Goal: Information Seeking & Learning: Learn about a topic

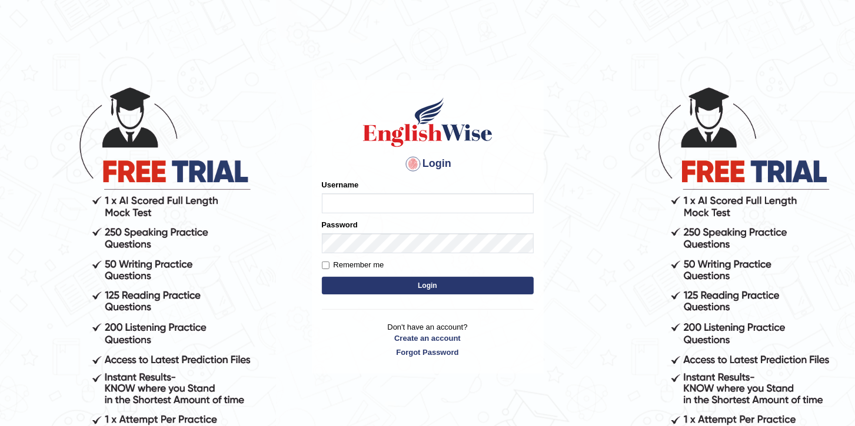
type input "paramjeet84"
click at [322, 267] on input "Remember me" at bounding box center [326, 266] width 8 height 8
checkbox input "true"
click at [372, 285] on button "Login" at bounding box center [428, 286] width 212 height 18
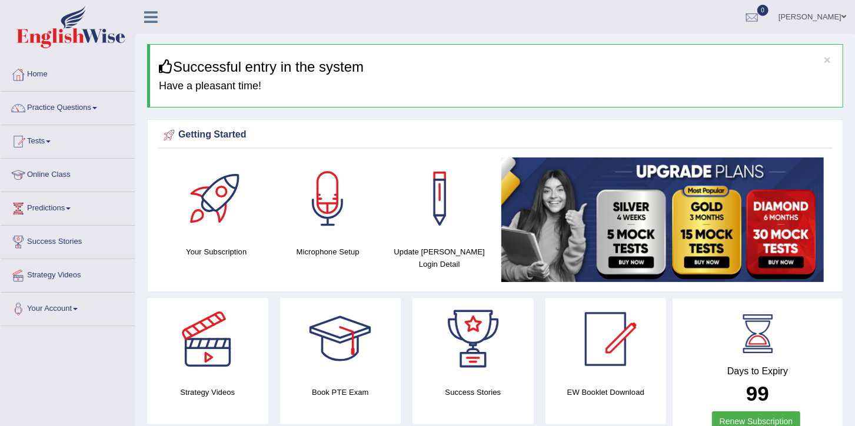
click at [63, 108] on link "Practice Questions" at bounding box center [68, 106] width 134 height 29
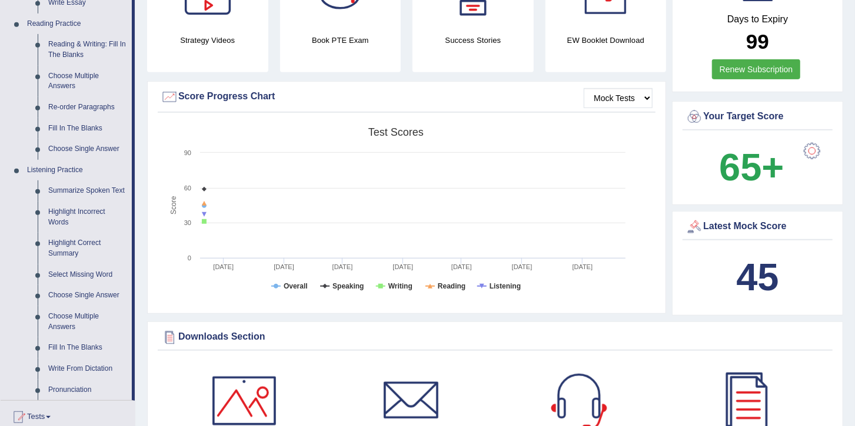
scroll to position [372, 0]
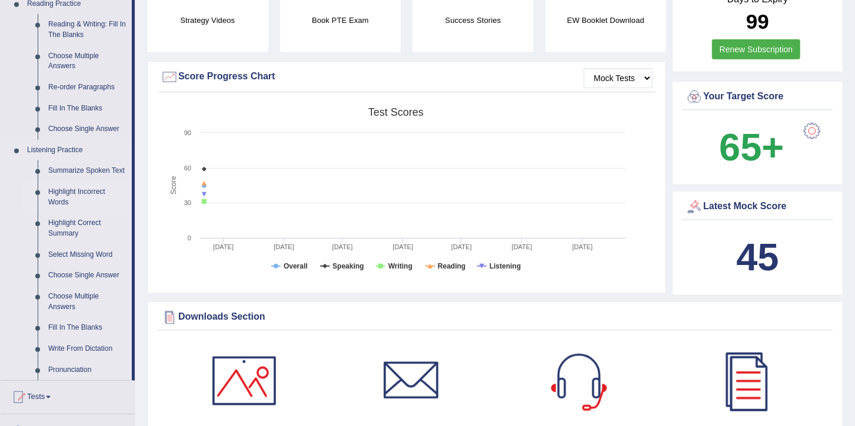
click at [82, 196] on link "Highlight Incorrect Words" at bounding box center [87, 197] width 89 height 31
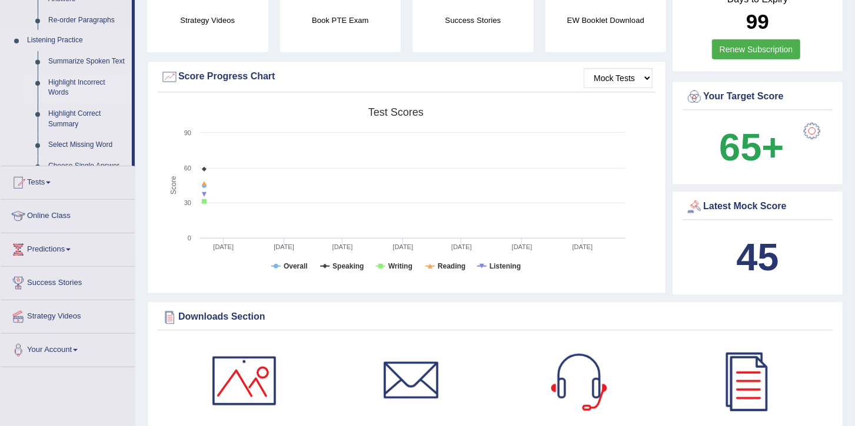
scroll to position [164, 0]
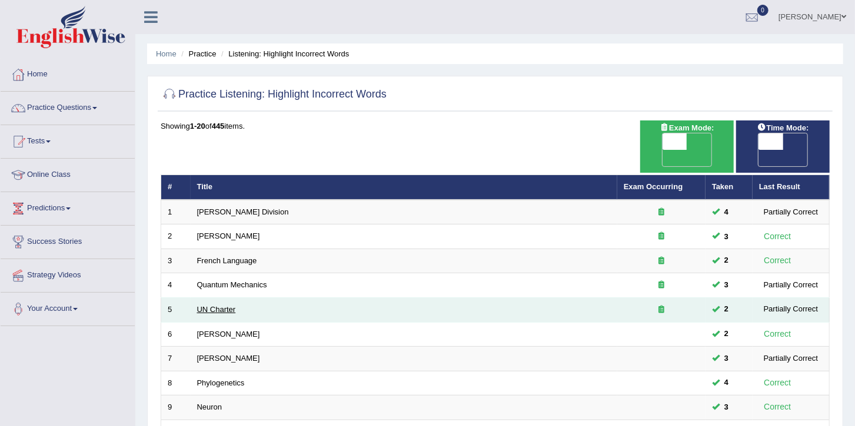
click at [222, 305] on link "UN Charter" at bounding box center [216, 309] width 39 height 9
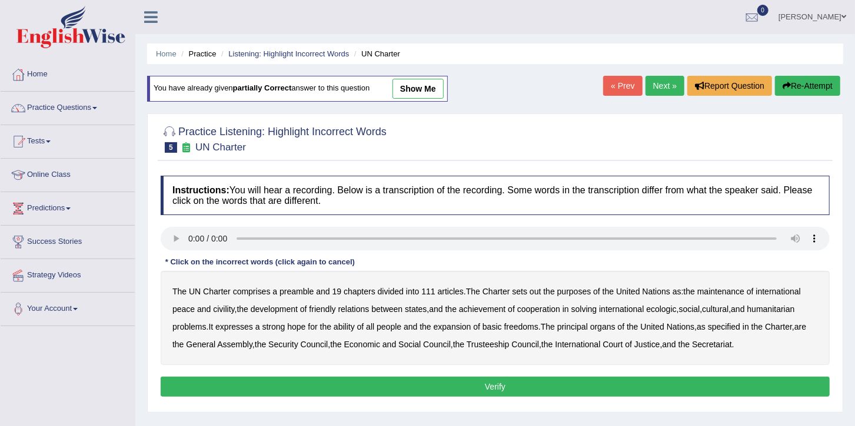
click at [224, 310] on b "civility" at bounding box center [223, 309] width 21 height 9
click at [667, 310] on b "ecologic" at bounding box center [661, 309] width 30 height 9
click at [351, 331] on b "ability" at bounding box center [344, 326] width 21 height 9
click at [546, 378] on button "Verify" at bounding box center [495, 387] width 669 height 20
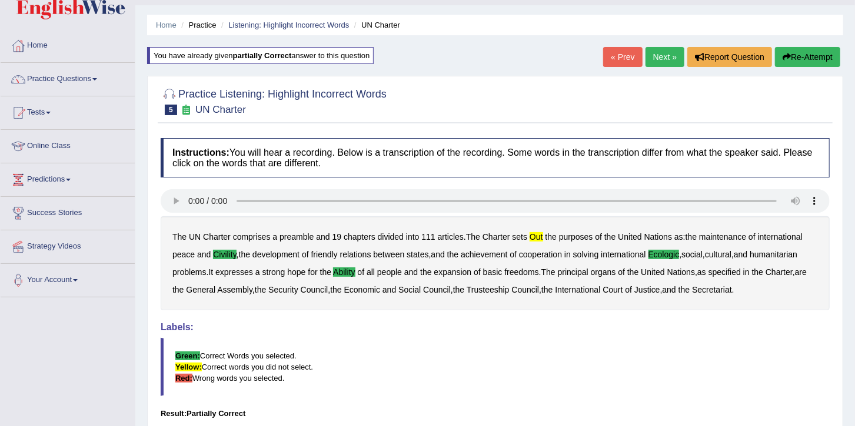
scroll to position [166, 0]
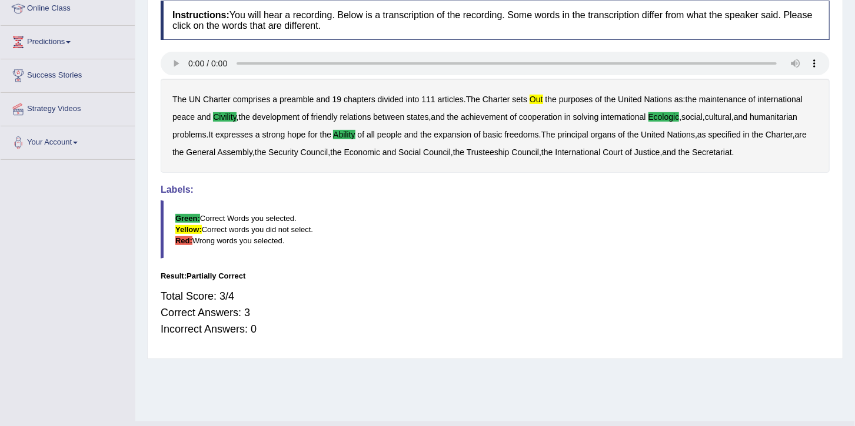
click at [851, 21] on div "Home Practice Listening: Highlight Incorrect Words UN Charter You have already …" at bounding box center [494, 128] width 719 height 588
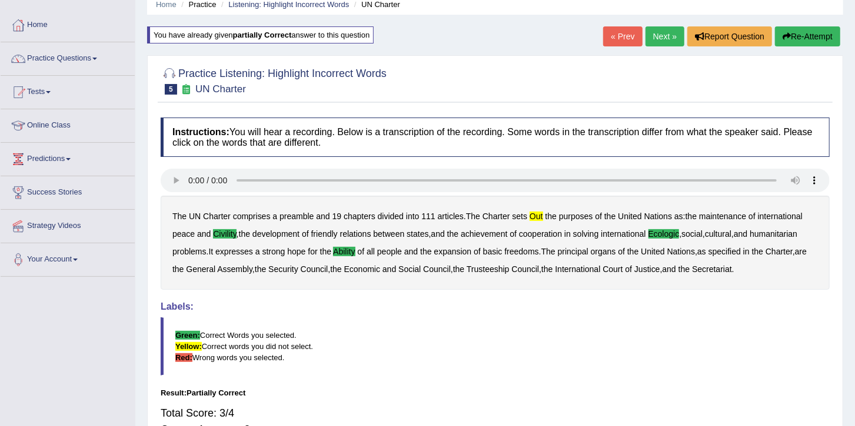
scroll to position [49, 0]
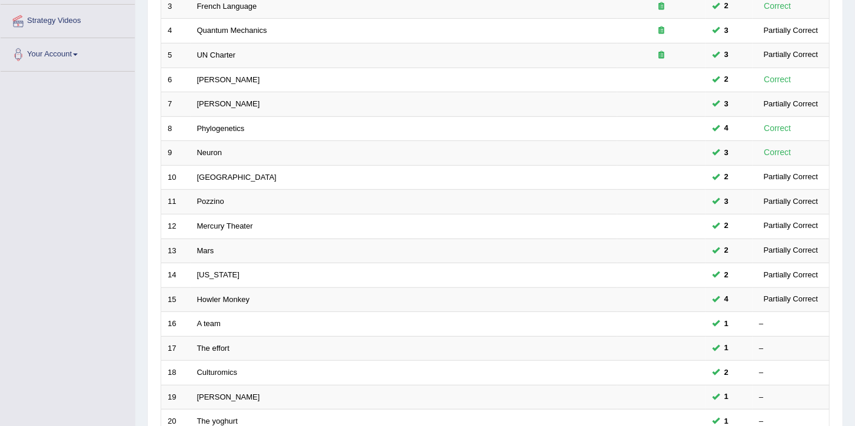
scroll to position [349, 0]
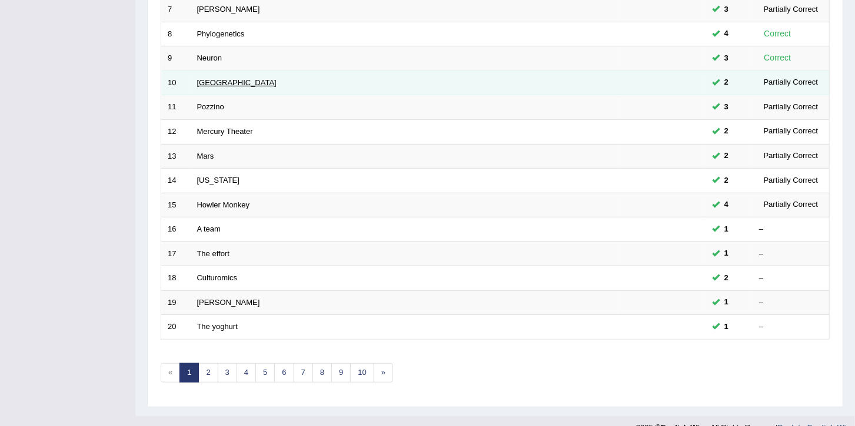
click at [215, 78] on link "Harvard" at bounding box center [236, 82] width 79 height 9
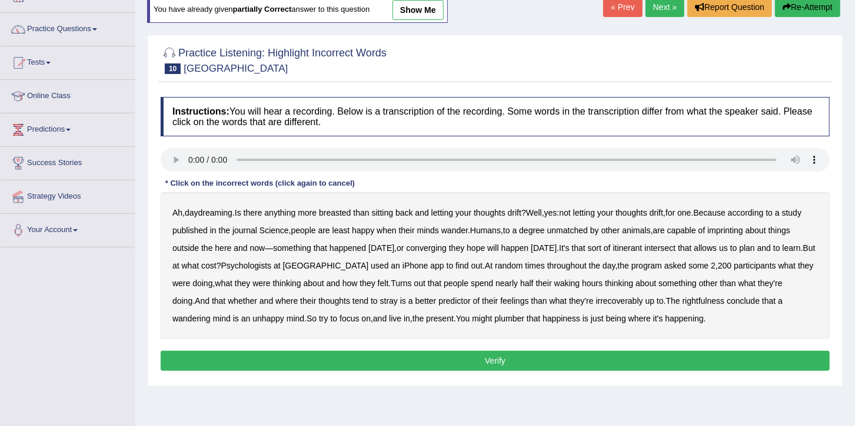
scroll to position [88, 0]
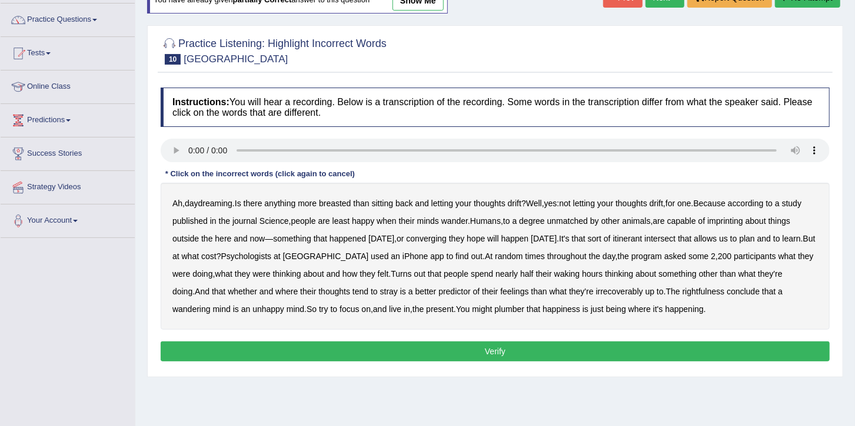
click at [344, 205] on b "breasted" at bounding box center [335, 203] width 32 height 9
click at [731, 220] on b "imprinting" at bounding box center [725, 220] width 36 height 9
click at [443, 236] on b "converging" at bounding box center [426, 238] width 41 height 9
click at [596, 295] on b "irrecoverably" at bounding box center [619, 291] width 47 height 9
click at [495, 309] on b "plumber" at bounding box center [510, 309] width 30 height 9
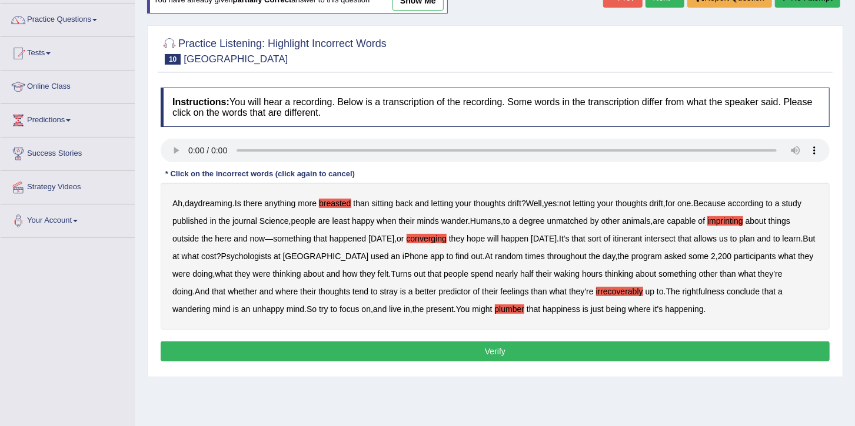
click at [566, 358] on button "Verify" at bounding box center [495, 352] width 669 height 20
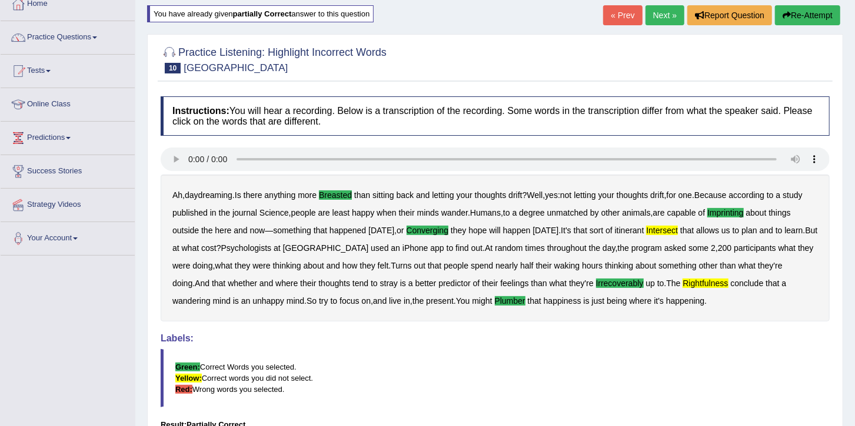
scroll to position [58, 0]
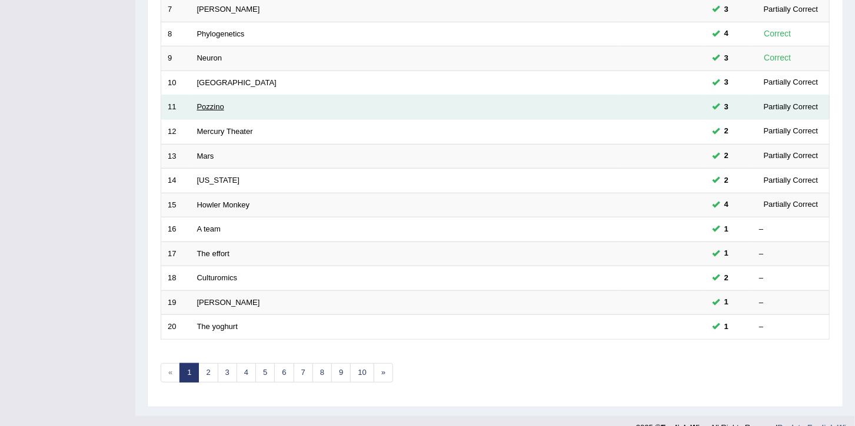
click at [211, 102] on link "Pozzino" at bounding box center [210, 106] width 27 height 9
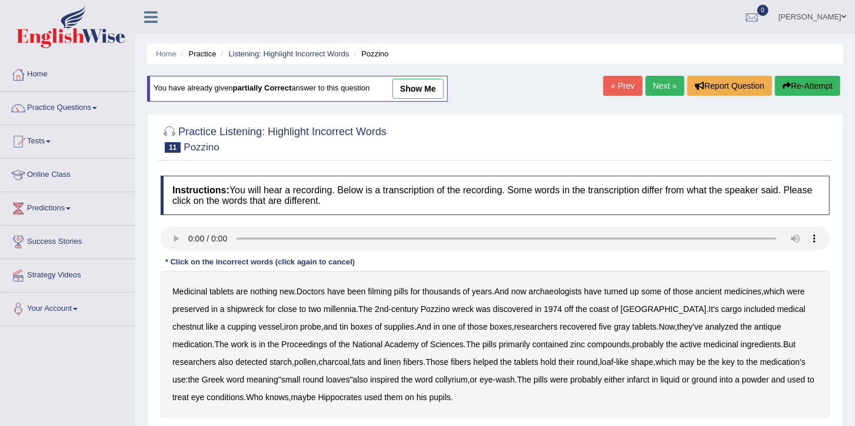
click at [854, 412] on div "Home Practice Listening: Highlight Incorrect Words Pozzino You have already giv…" at bounding box center [494, 294] width 719 height 588
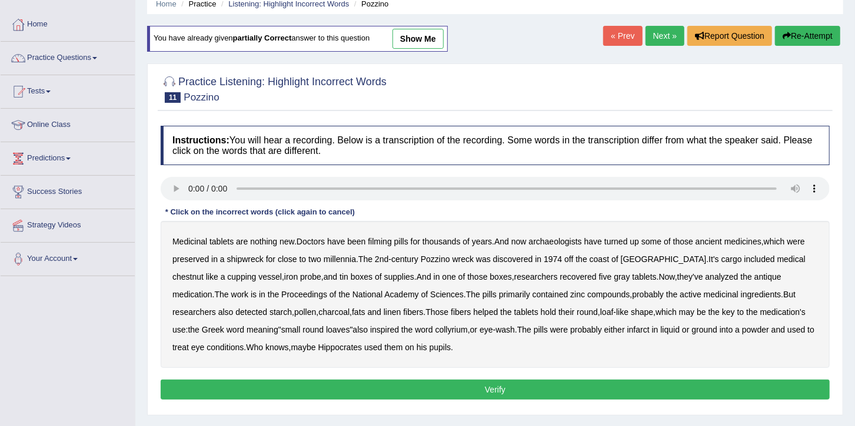
scroll to position [58, 0]
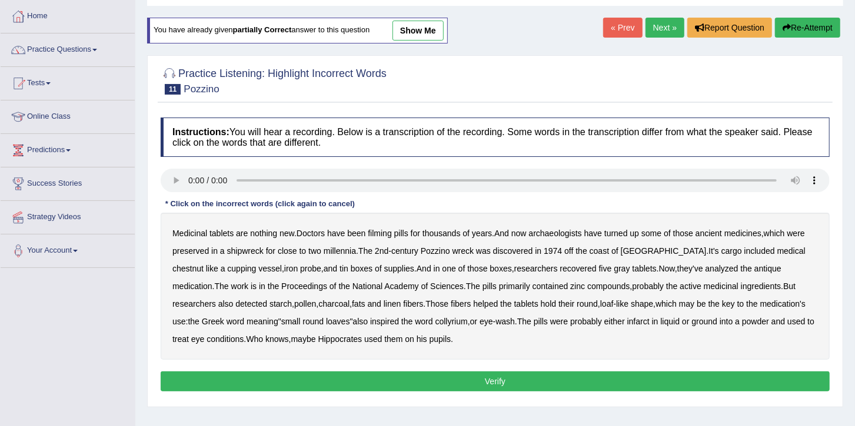
click at [375, 235] on b "filming" at bounding box center [380, 233] width 24 height 9
click at [204, 264] on b "chestnut" at bounding box center [187, 268] width 31 height 9
click at [627, 317] on b "infarct" at bounding box center [638, 321] width 22 height 9
click at [614, 267] on b "gray" at bounding box center [622, 268] width 16 height 9
click at [489, 381] on button "Verify" at bounding box center [495, 382] width 669 height 20
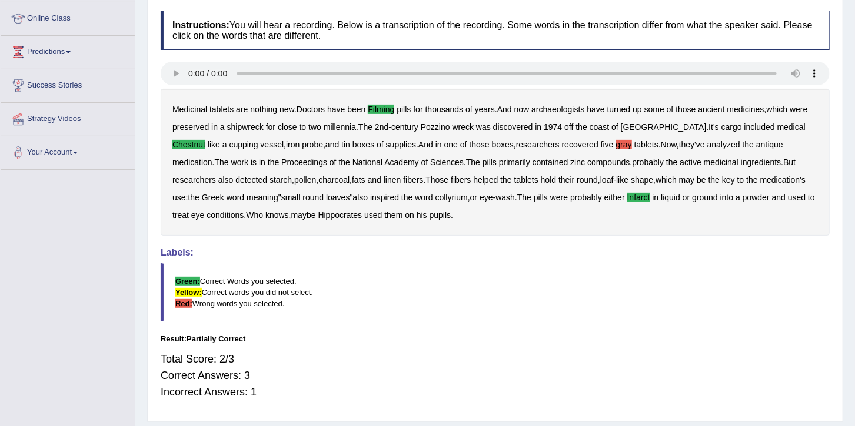
scroll to position [191, 0]
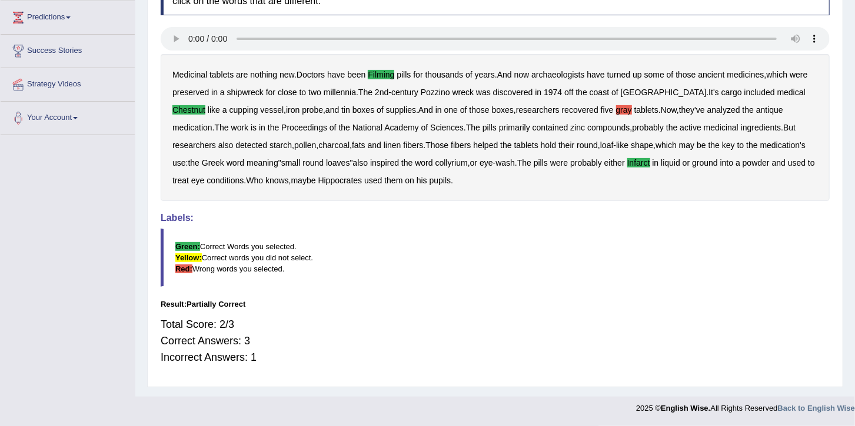
click at [616, 112] on b "gray" at bounding box center [624, 109] width 16 height 9
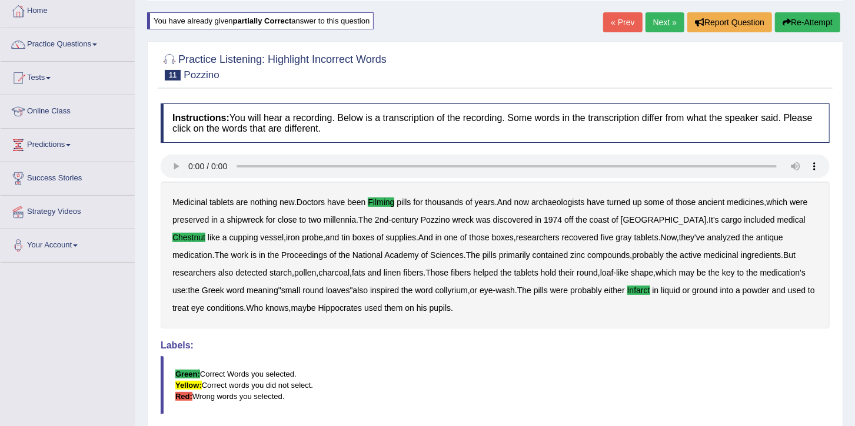
scroll to position [24, 0]
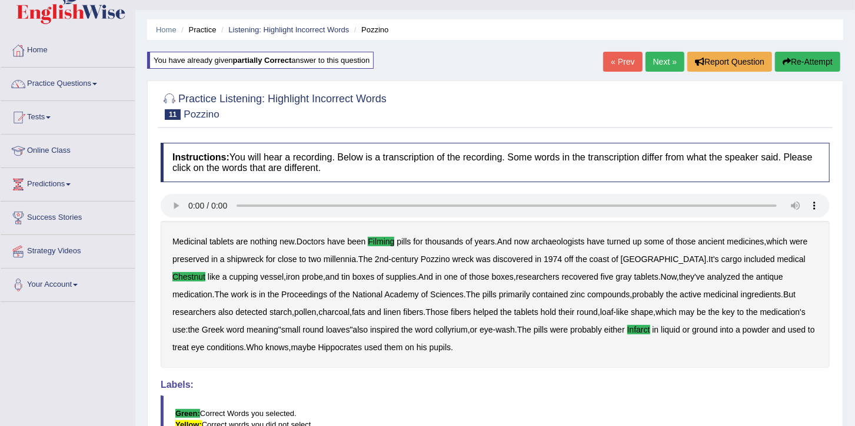
click at [796, 63] on button "Re-Attempt" at bounding box center [807, 62] width 65 height 20
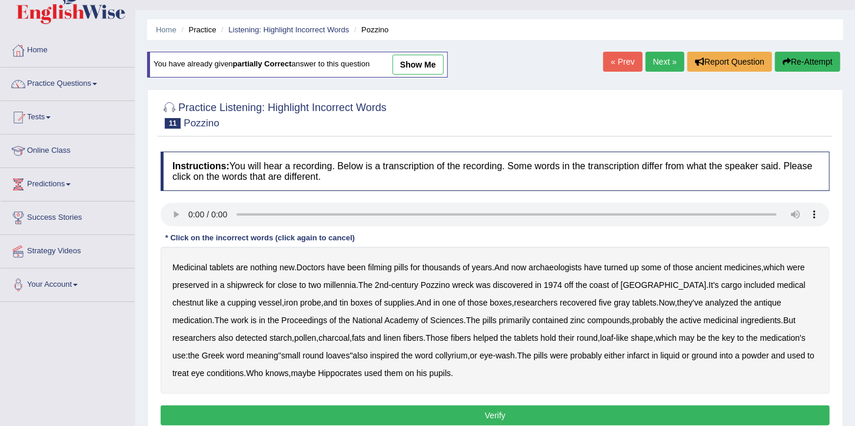
click at [664, 61] on link "Next »" at bounding box center [664, 62] width 39 height 20
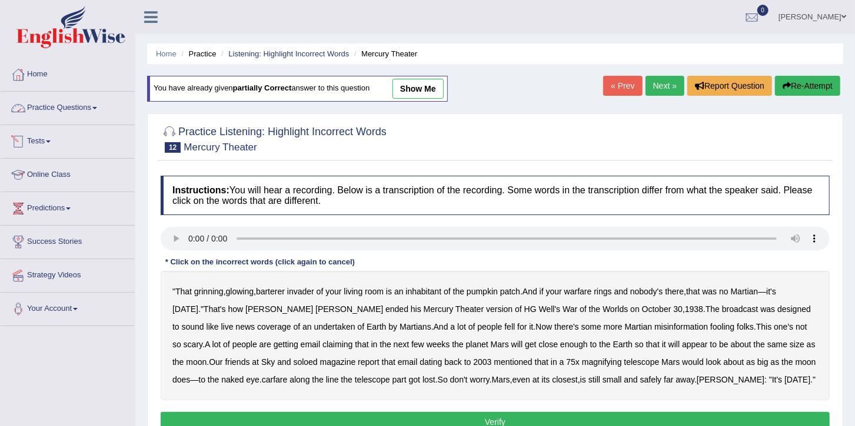
click at [74, 107] on link "Practice Questions" at bounding box center [68, 106] width 134 height 29
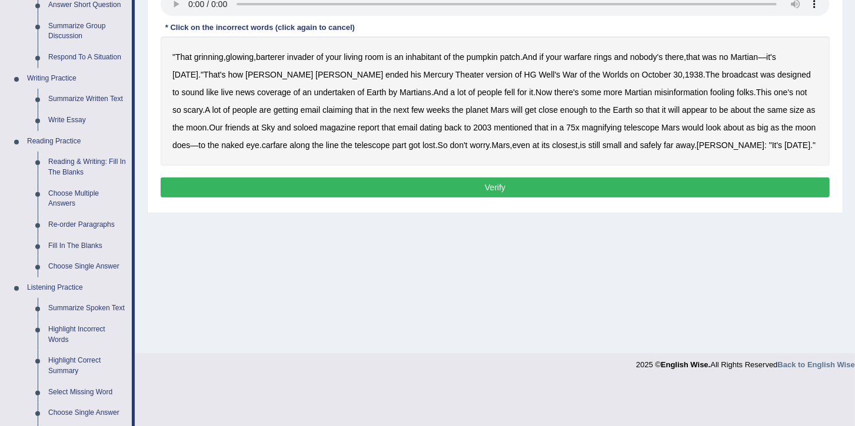
scroll to position [304, 0]
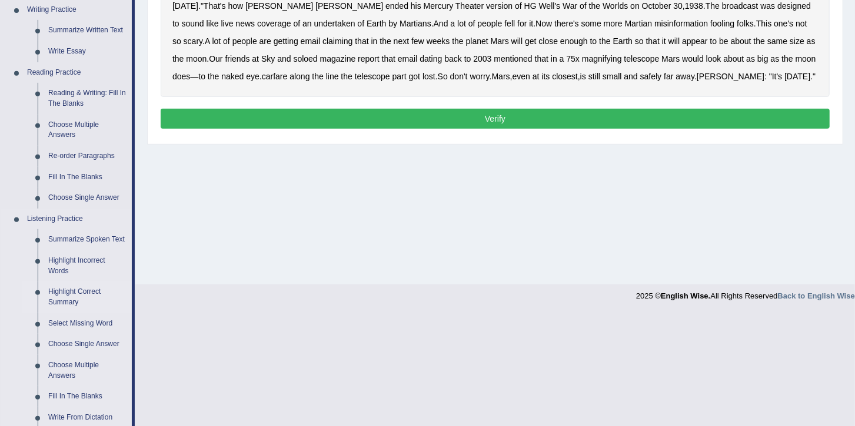
click at [72, 292] on link "Highlight Correct Summary" at bounding box center [87, 297] width 89 height 31
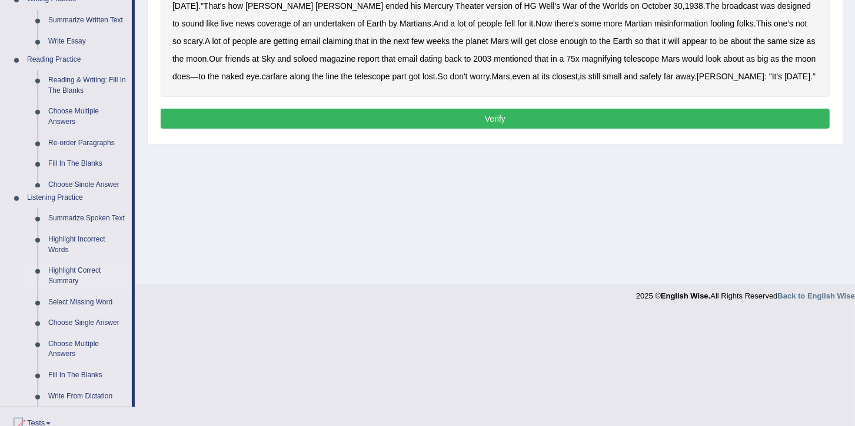
scroll to position [191, 0]
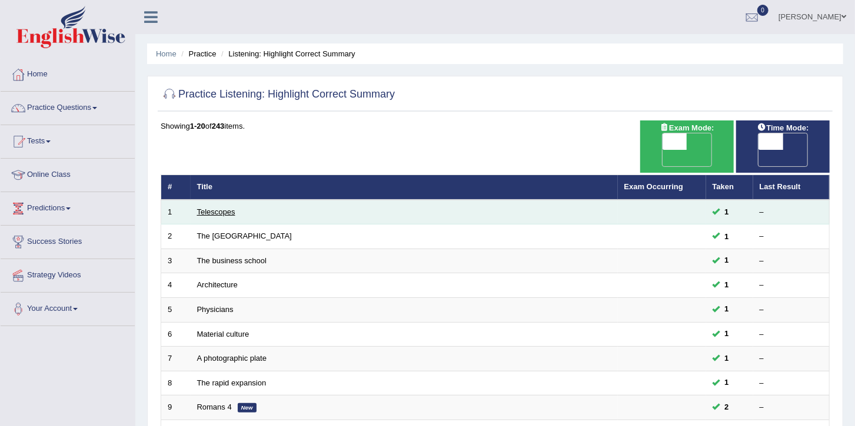
click at [218, 208] on link "Telescopes" at bounding box center [216, 212] width 38 height 9
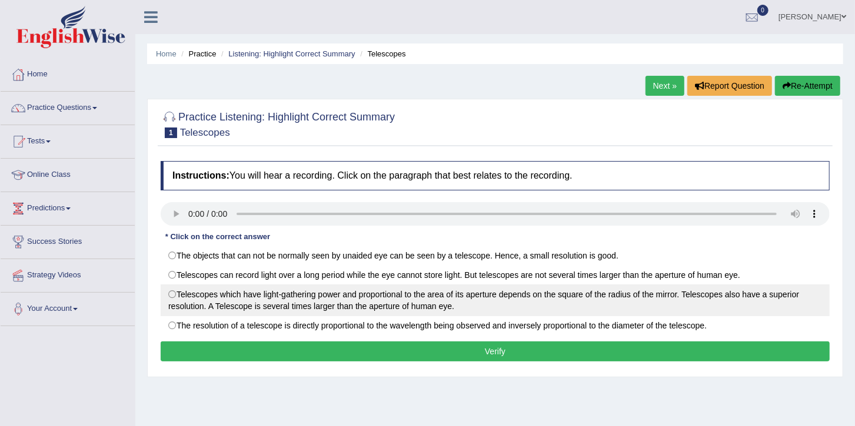
click at [424, 305] on label "Telescopes which have light-gathering power and proportional to the area of its…" at bounding box center [495, 301] width 669 height 32
radio input "true"
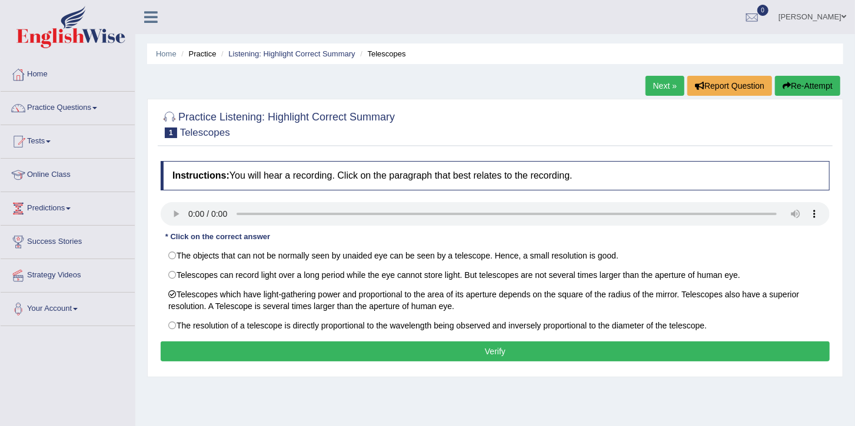
click at [342, 351] on button "Verify" at bounding box center [495, 352] width 669 height 20
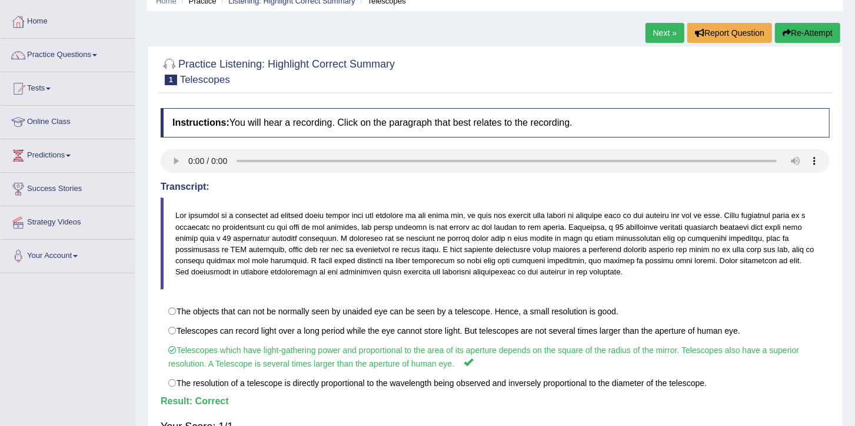
scroll to position [58, 0]
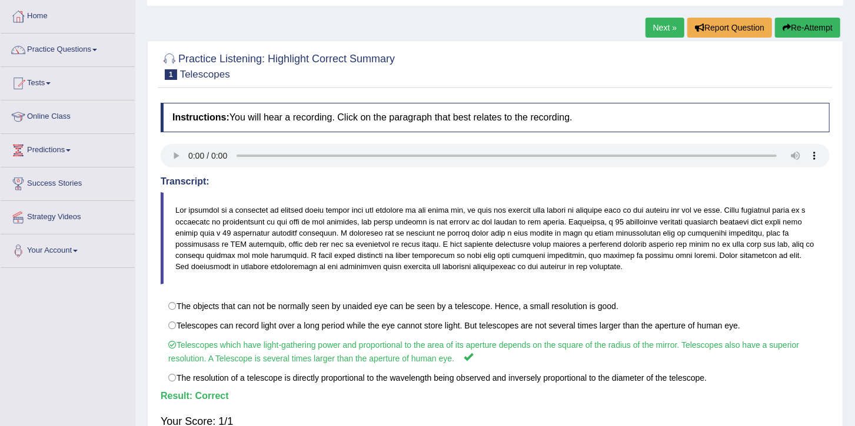
click at [672, 29] on link "Next »" at bounding box center [664, 28] width 39 height 20
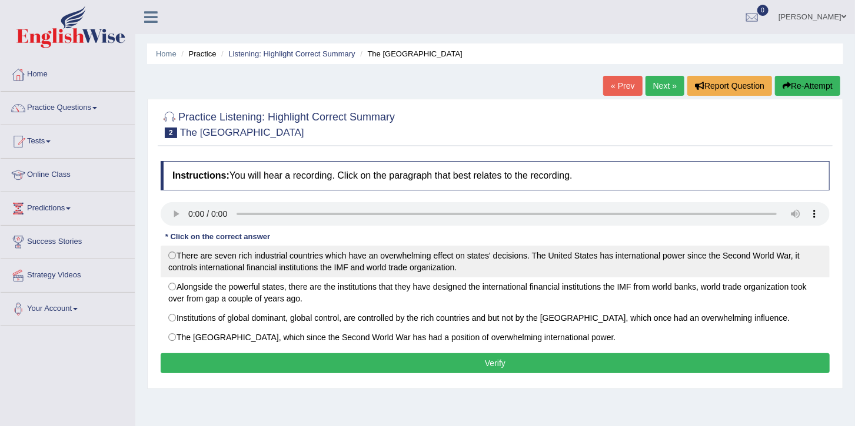
click at [179, 254] on label "There are seven rich industrial countries which have an overwhelming effect on …" at bounding box center [495, 262] width 669 height 32
radio input "true"
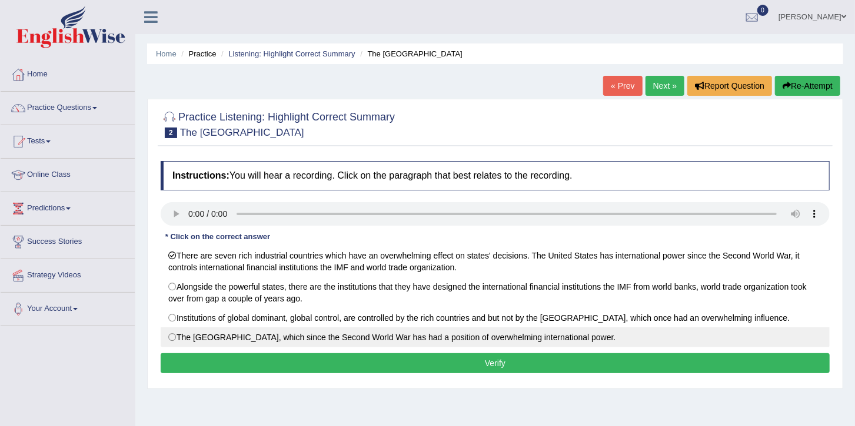
click at [216, 341] on label "The [GEOGRAPHIC_DATA], which since the Second World War has had a position of o…" at bounding box center [495, 338] width 669 height 20
radio input "true"
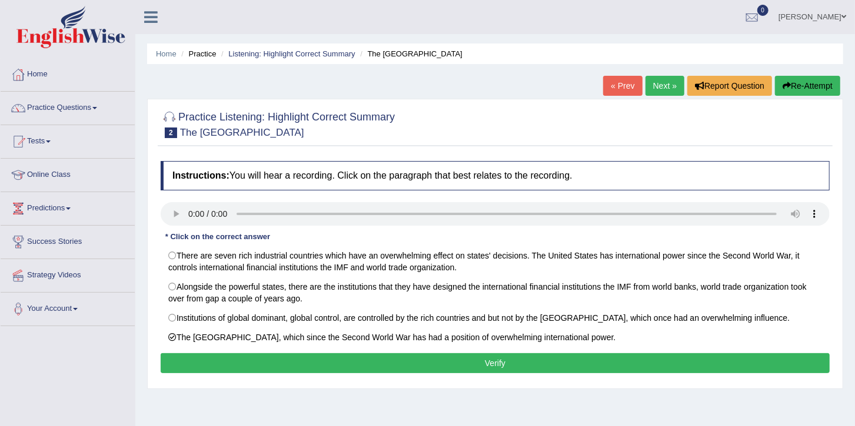
click at [475, 368] on button "Verify" at bounding box center [495, 364] width 669 height 20
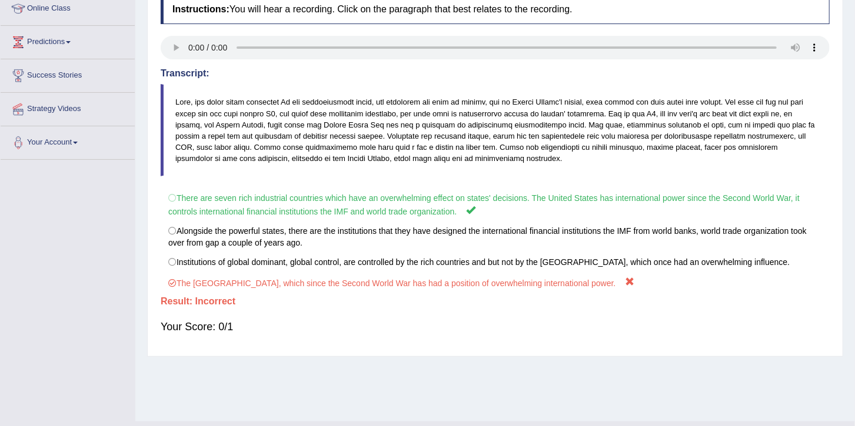
scroll to position [191, 0]
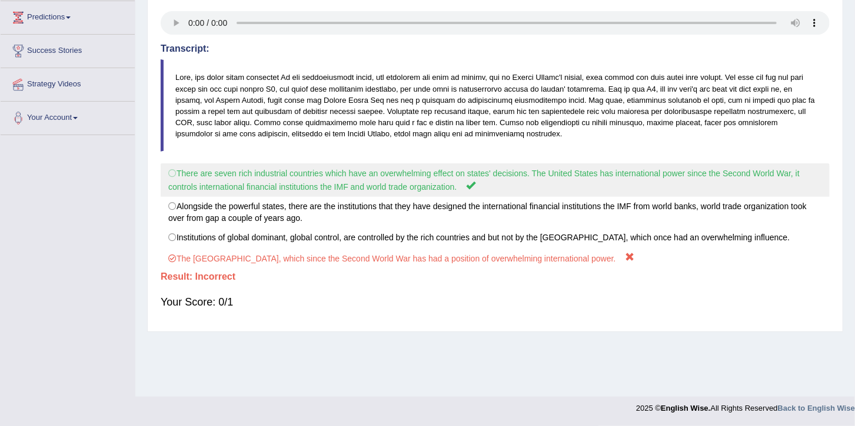
click at [389, 182] on label "There are seven rich industrial countries which have an overwhelming effect on …" at bounding box center [495, 181] width 669 height 34
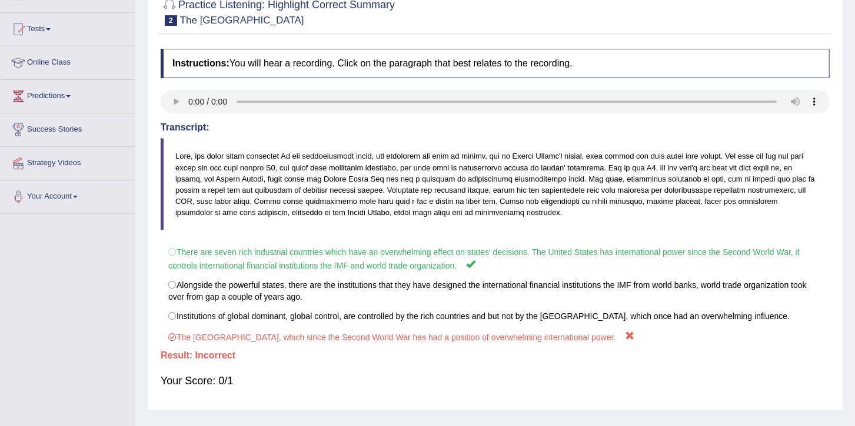
scroll to position [54, 0]
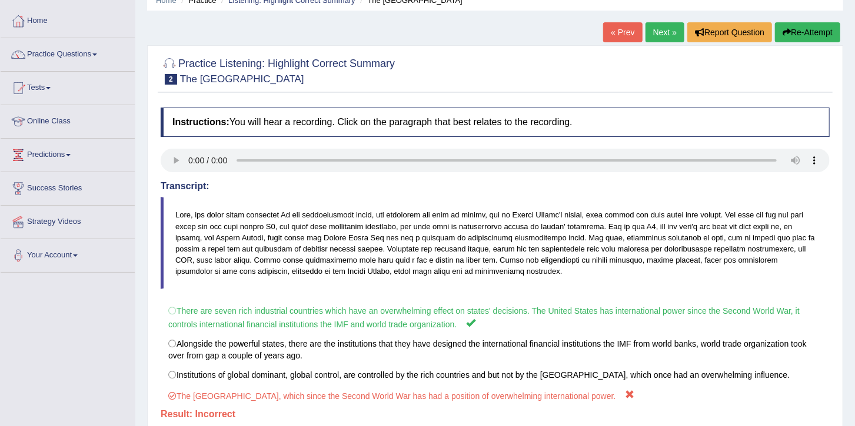
click at [807, 35] on button "Re-Attempt" at bounding box center [807, 32] width 65 height 20
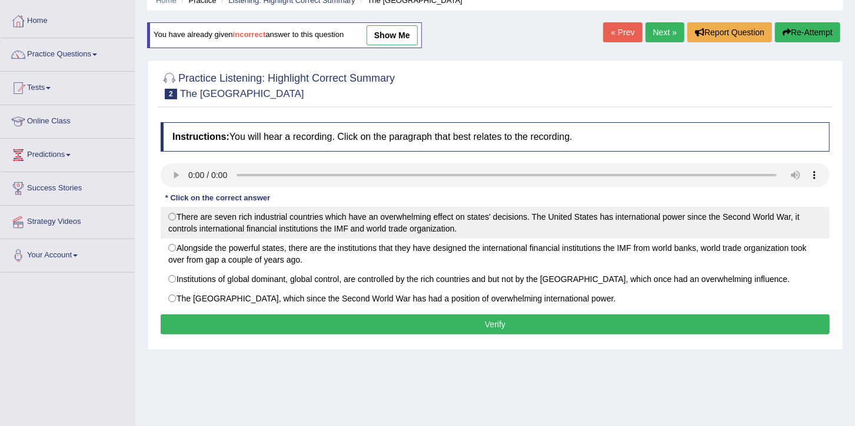
click at [224, 222] on label "There are seven rich industrial countries which have an overwhelming effect on …" at bounding box center [495, 223] width 669 height 32
radio input "true"
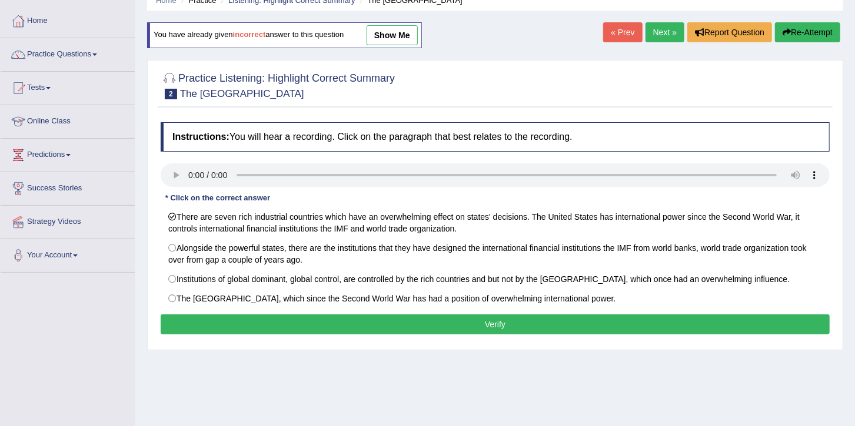
click at [444, 325] on button "Verify" at bounding box center [495, 325] width 669 height 20
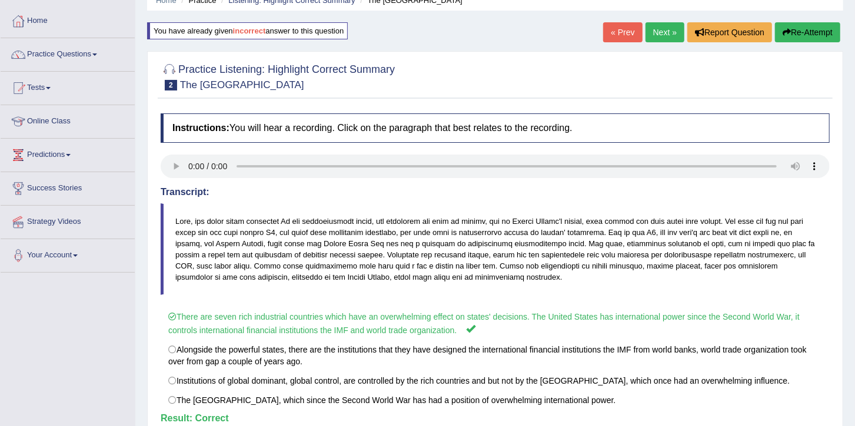
click at [850, 419] on div "Home Practice Listening: Highlight Correct Summary The [GEOGRAPHIC_DATA] You ha…" at bounding box center [494, 240] width 719 height 588
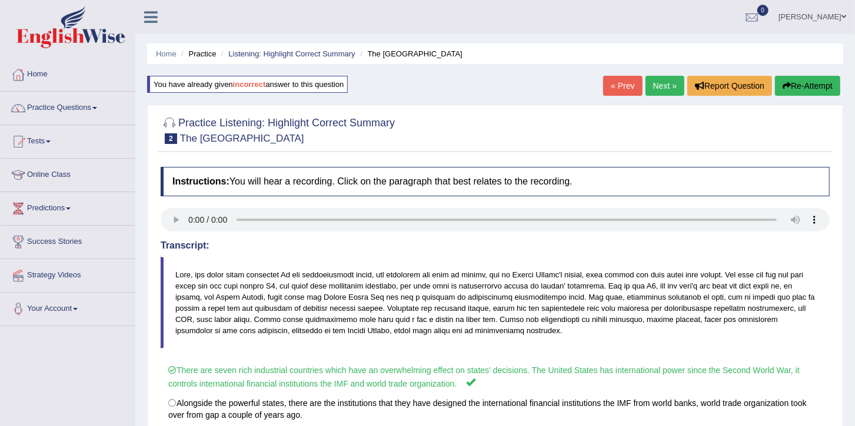
click at [658, 91] on link "Next »" at bounding box center [664, 86] width 39 height 20
